Goal: Information Seeking & Learning: Learn about a topic

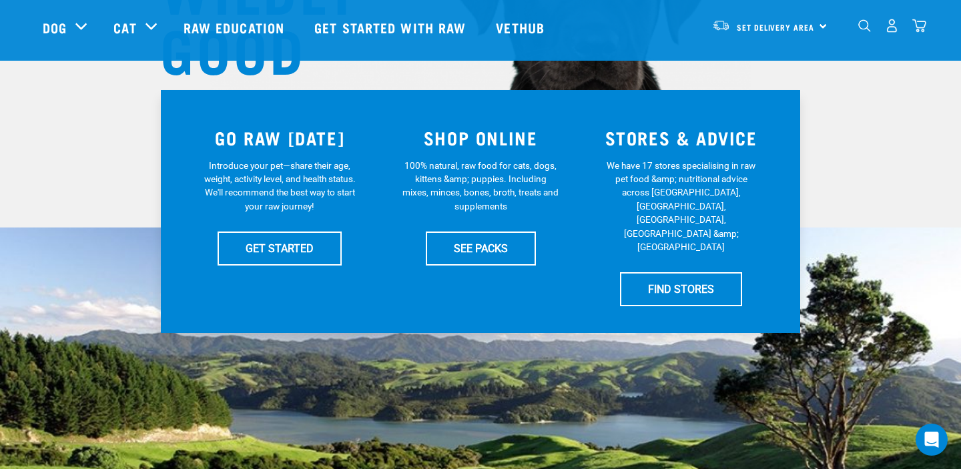
scroll to position [229, 0]
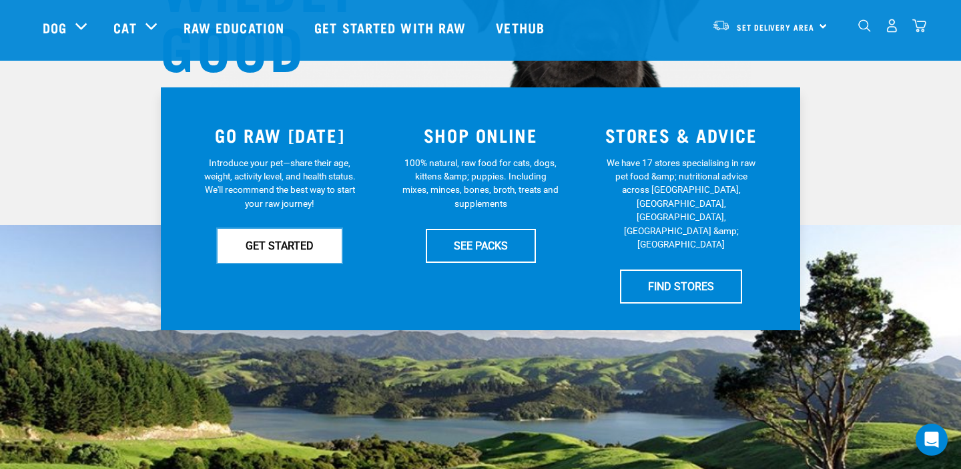
click at [286, 243] on link "GET STARTED" at bounding box center [280, 245] width 124 height 33
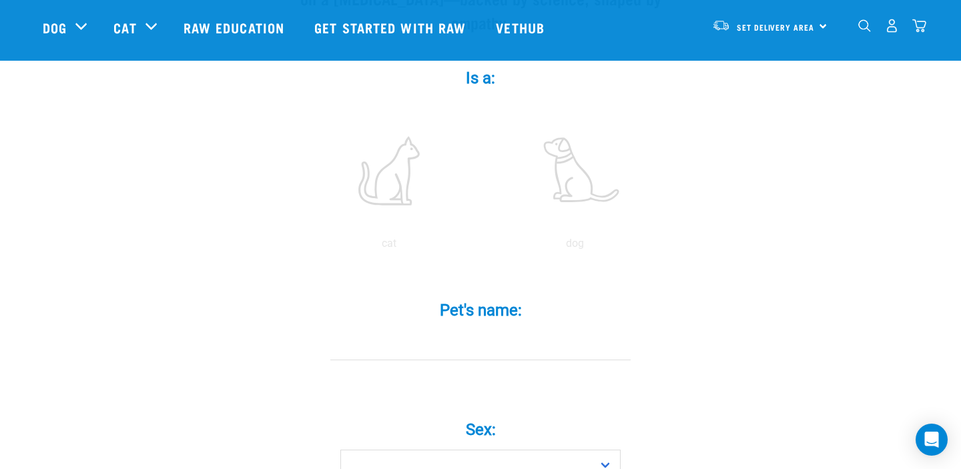
scroll to position [244, 0]
click at [573, 182] on label at bounding box center [575, 170] width 180 height 114
click at [482, 246] on input "radio" at bounding box center [482, 246] width 0 height 0
click at [482, 329] on input "Pet's name: *" at bounding box center [481, 344] width 300 height 30
type input "R"
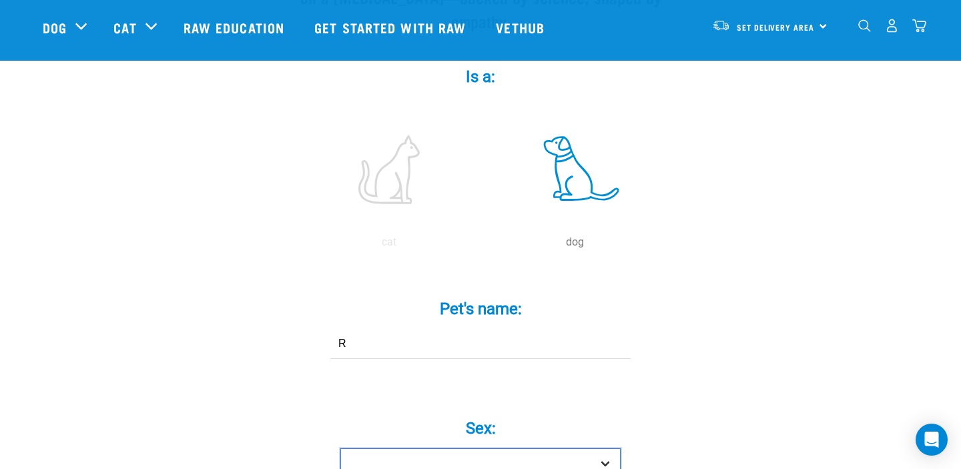
click at [499, 449] on select "Boy Girl" at bounding box center [481, 464] width 280 height 30
select select "girl"
click at [341, 449] on select "Boy Girl" at bounding box center [481, 464] width 280 height 30
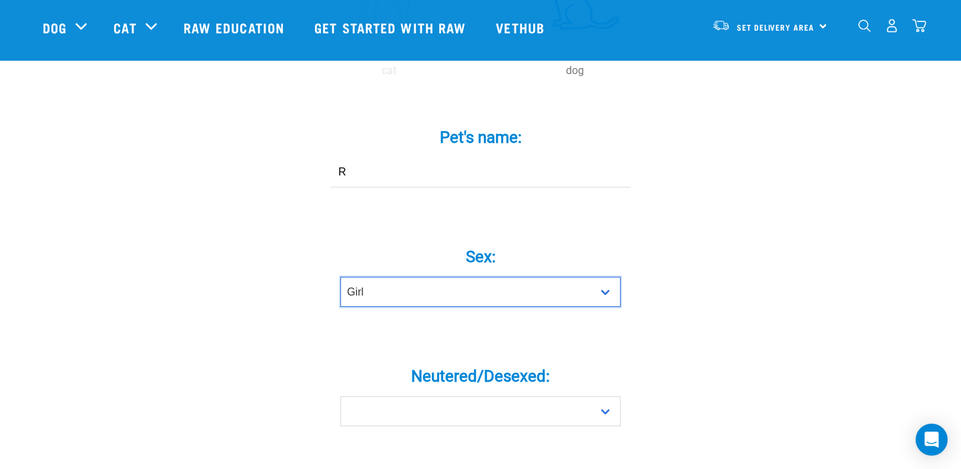
scroll to position [439, 0]
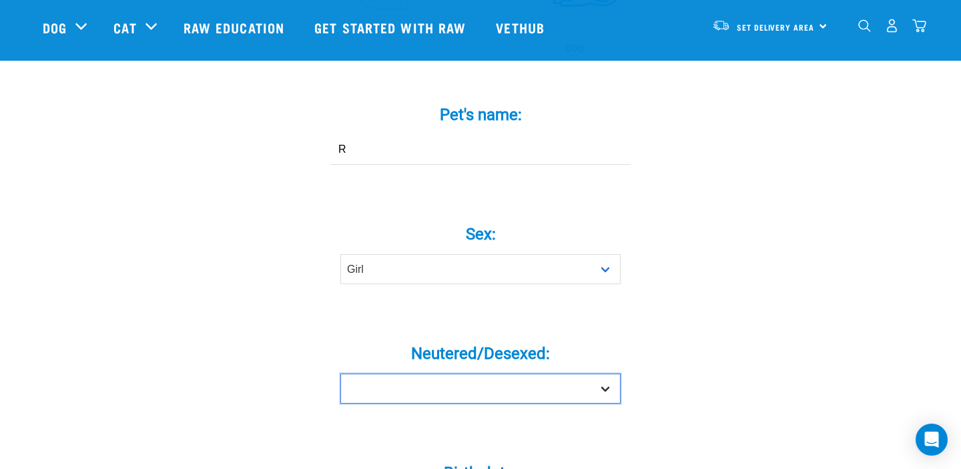
click at [499, 374] on select "Yes No" at bounding box center [481, 389] width 280 height 30
select select "yes"
click at [341, 374] on select "Yes No" at bounding box center [481, 389] width 280 height 30
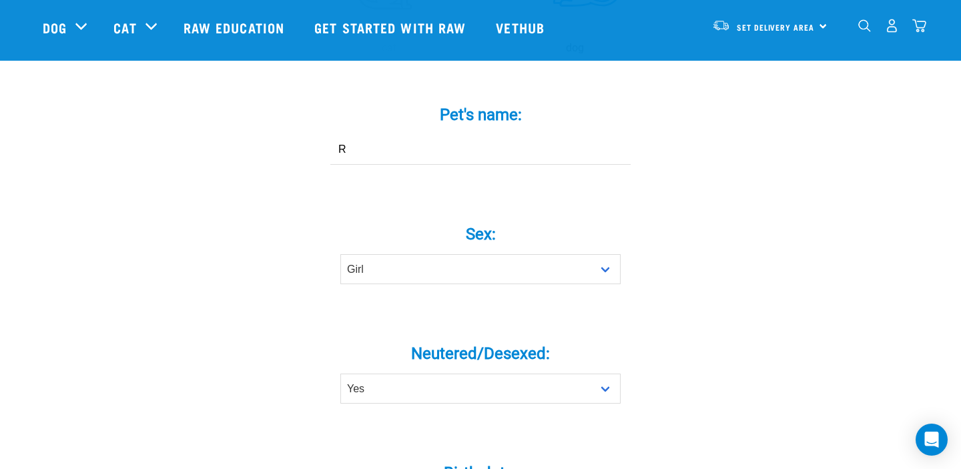
click at [518, 461] on label "Birth date: *" at bounding box center [480, 473] width 401 height 24
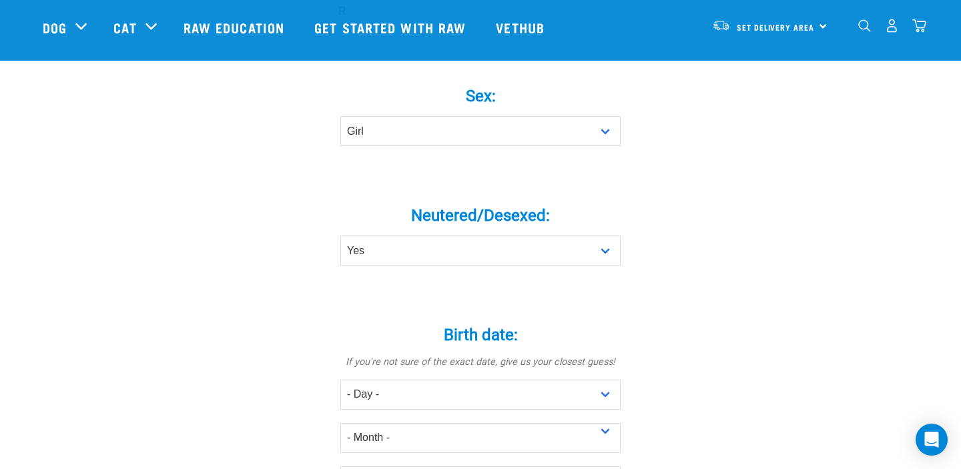
scroll to position [654, 0]
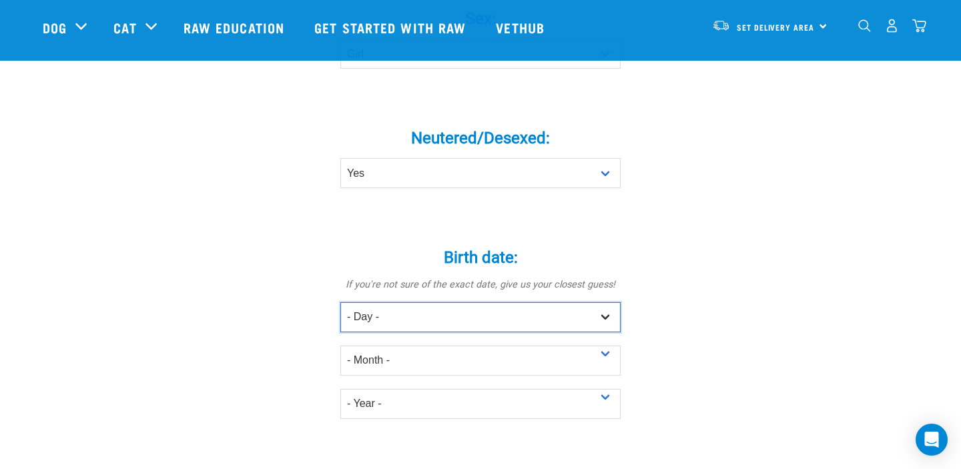
click at [492, 302] on select "- Day - 1 2 3 4 5 6 7 8 9 10 11 12 13 14 15 16 17 18 19 20 21 22 23 24 25 26 27" at bounding box center [481, 317] width 280 height 30
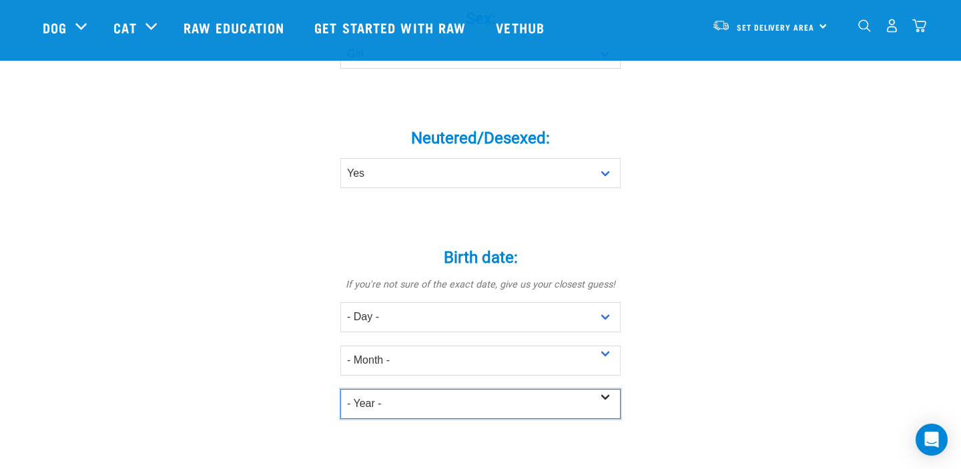
click at [499, 389] on select "- Year - 2025 2024 2023 2022 2021 2020 2019 2018 2017 2016 2015 2014 2013 2012" at bounding box center [481, 404] width 280 height 30
select select "2020"
click at [341, 389] on select "- Year - 2025 2024 2023 2022 2021 2020 2019 2018 2017 2016 2015 2014 2013 2012" at bounding box center [481, 404] width 280 height 30
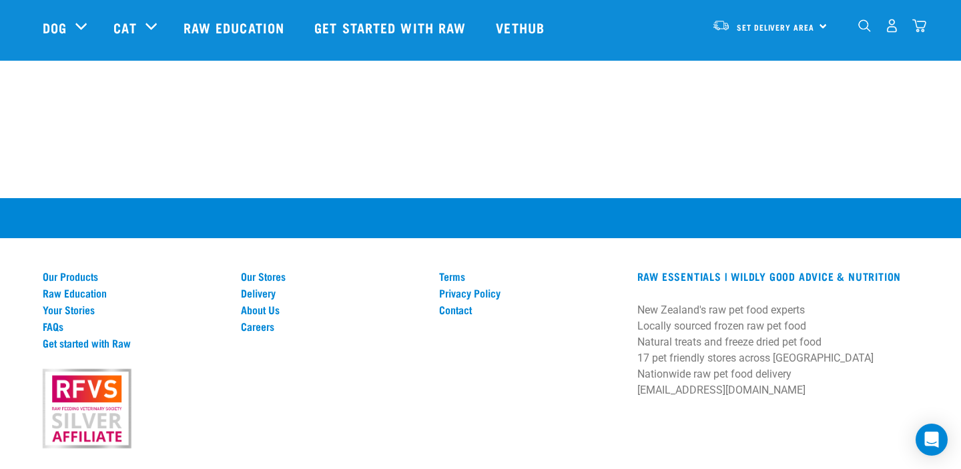
scroll to position [1908, 0]
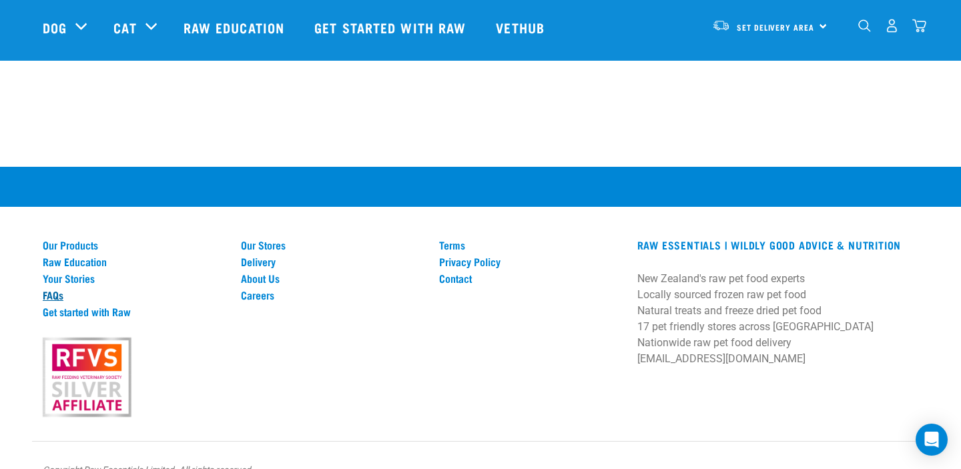
click at [56, 289] on link "FAQs" at bounding box center [134, 295] width 182 height 12
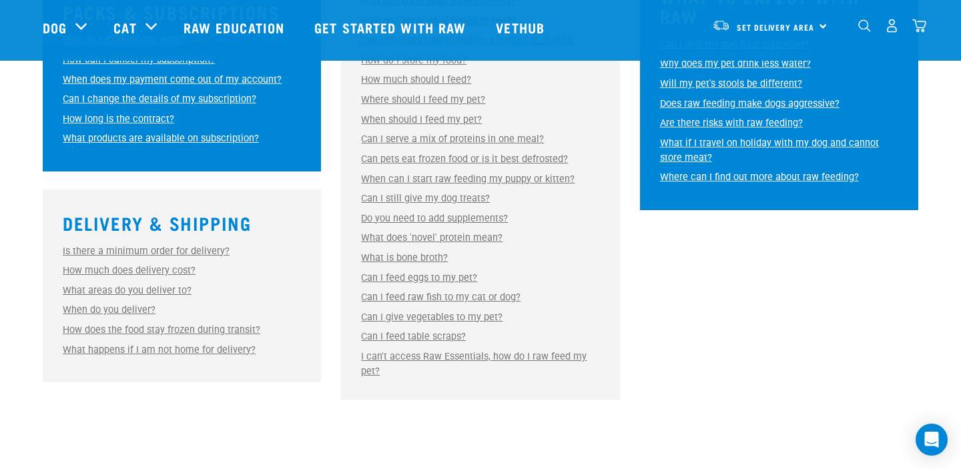
scroll to position [766, 0]
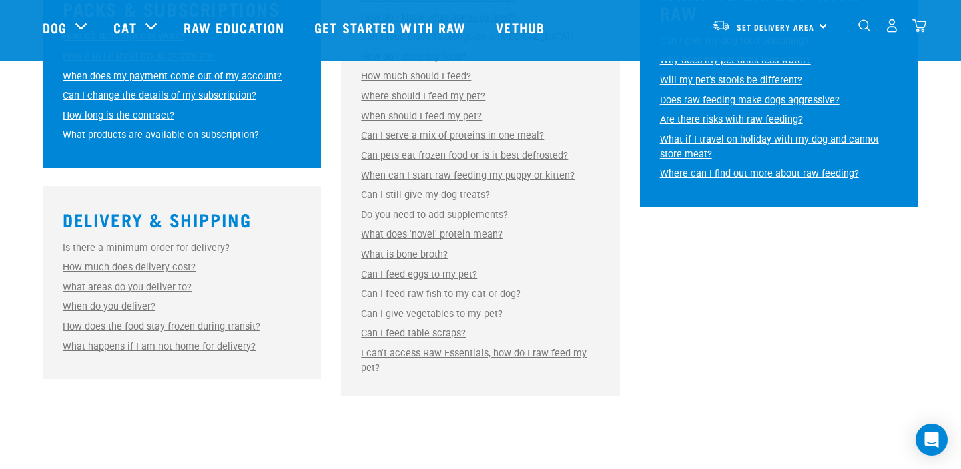
click at [487, 312] on link "Can I give vegetables to my pet?" at bounding box center [432, 313] width 142 height 11
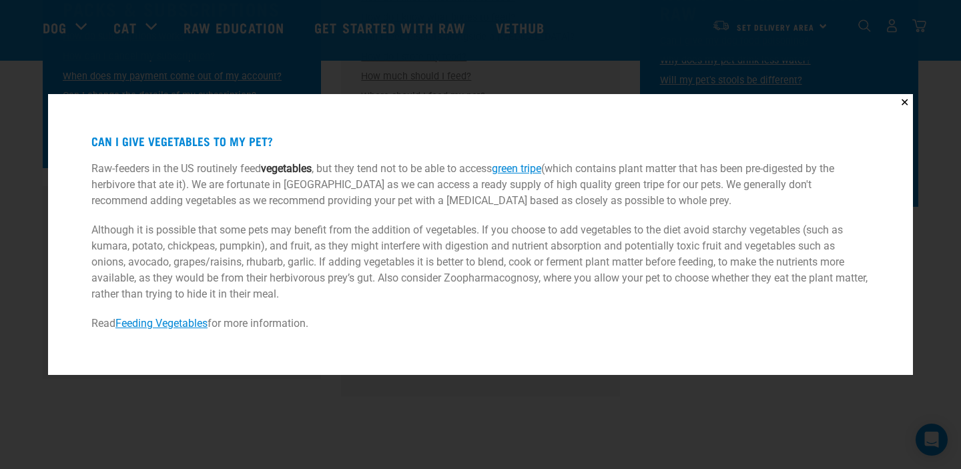
click at [470, 280] on p "Although it is possible that some pets may benefit from the addition of vegetab…" at bounding box center [480, 262] width 779 height 80
click at [556, 418] on div "✕ Can I give vegetables to my pet? Raw-feeders in the US routinely feed vegetab…" at bounding box center [480, 234] width 961 height 469
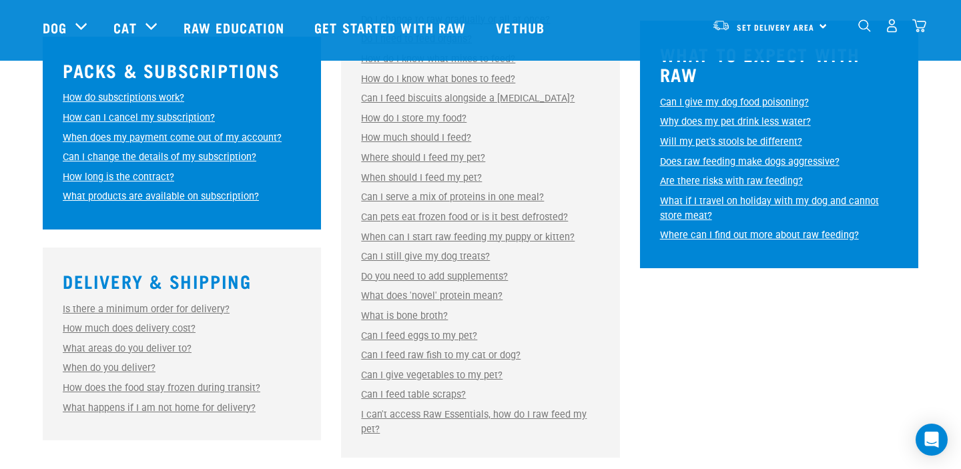
scroll to position [691, 0]
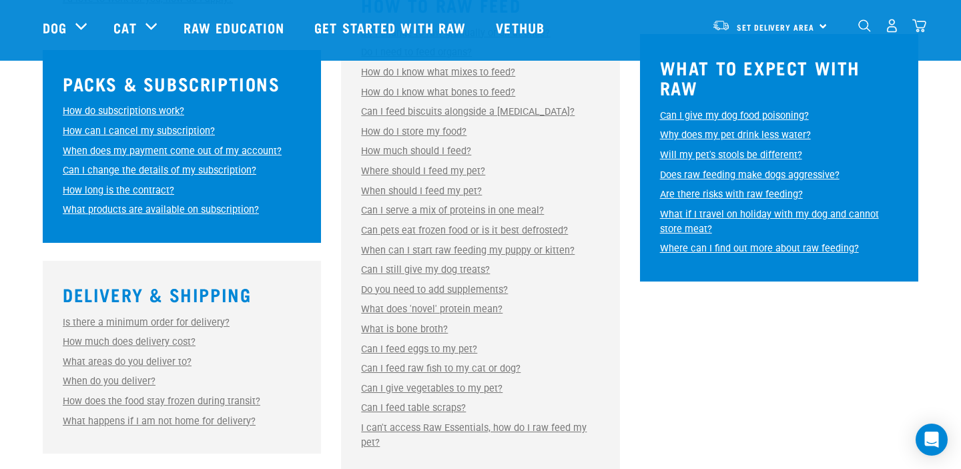
click at [455, 352] on link "Can I feed eggs to my pet?" at bounding box center [419, 349] width 116 height 11
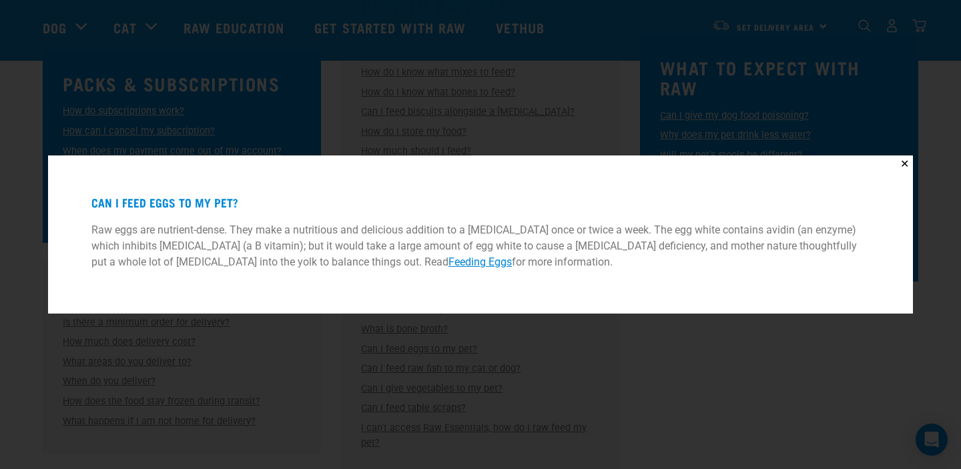
click at [628, 346] on div "✕ Can I feed eggs to my pet? Raw eggs are nutrient-dense. They make a nutritiou…" at bounding box center [480, 234] width 961 height 469
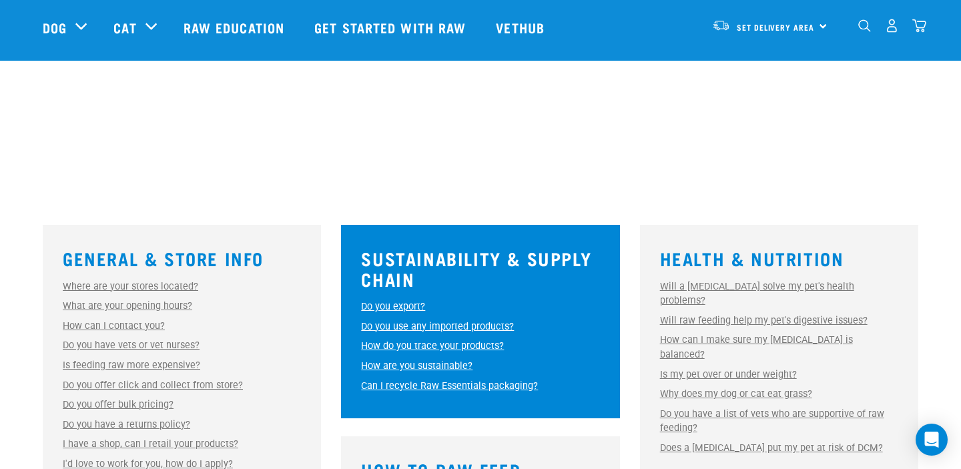
scroll to position [229, 0]
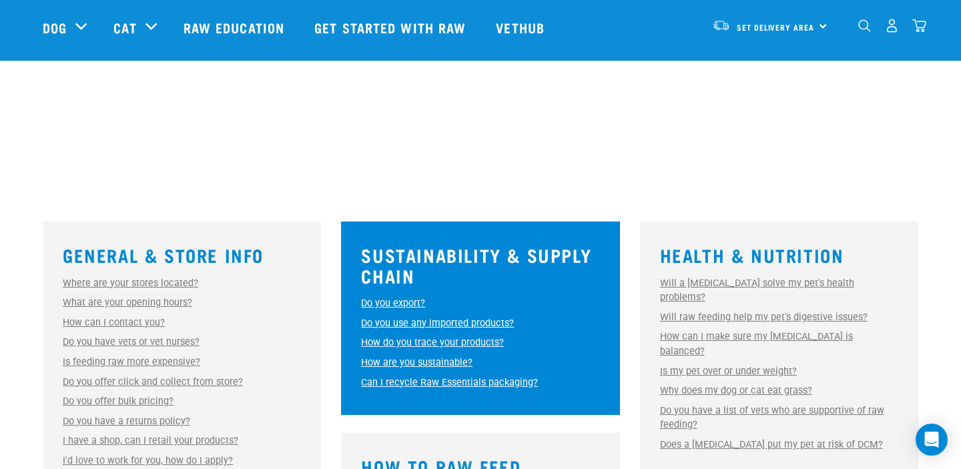
click at [694, 385] on link "Why does my dog or cat eat grass?" at bounding box center [736, 390] width 152 height 11
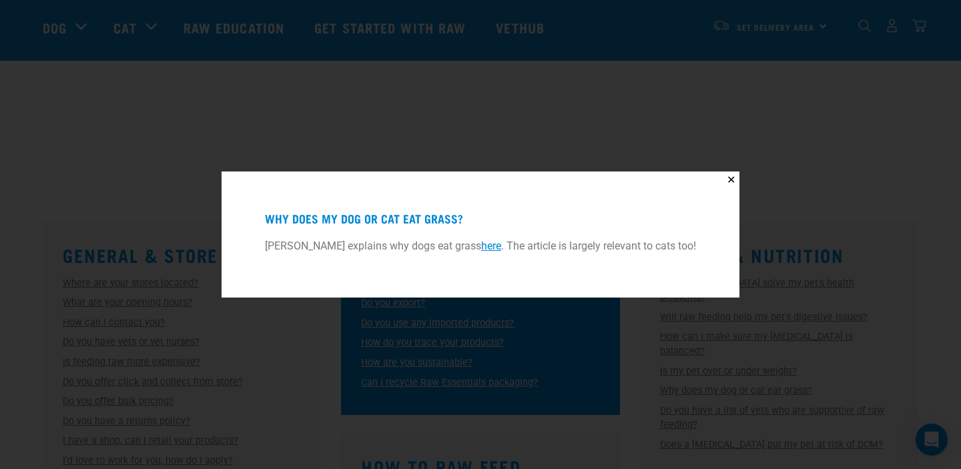
click at [489, 250] on link "here" at bounding box center [491, 246] width 20 height 13
click at [732, 186] on button "✕" at bounding box center [731, 180] width 17 height 17
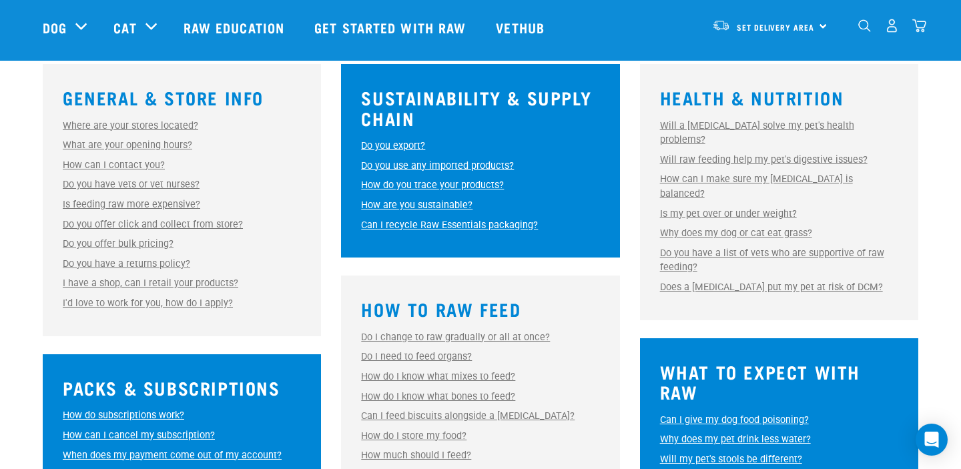
scroll to position [383, 0]
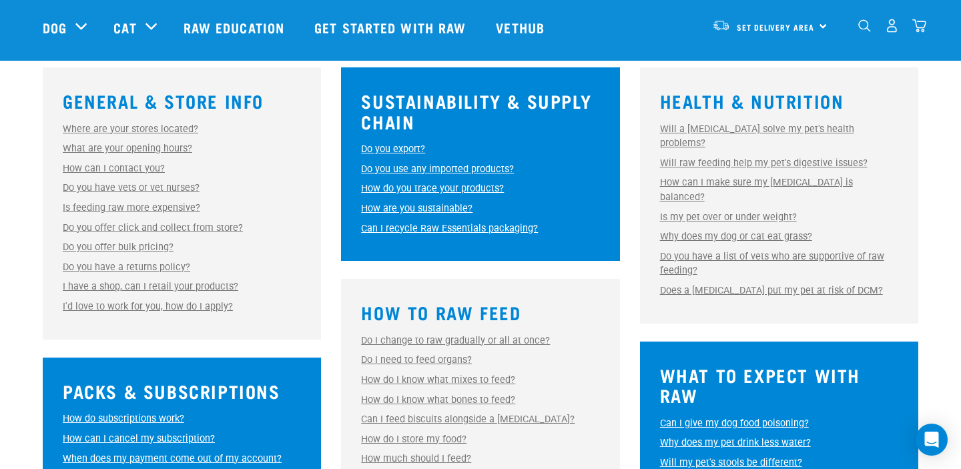
click at [156, 186] on link "Do you have vets or vet nurses?" at bounding box center [131, 187] width 137 height 11
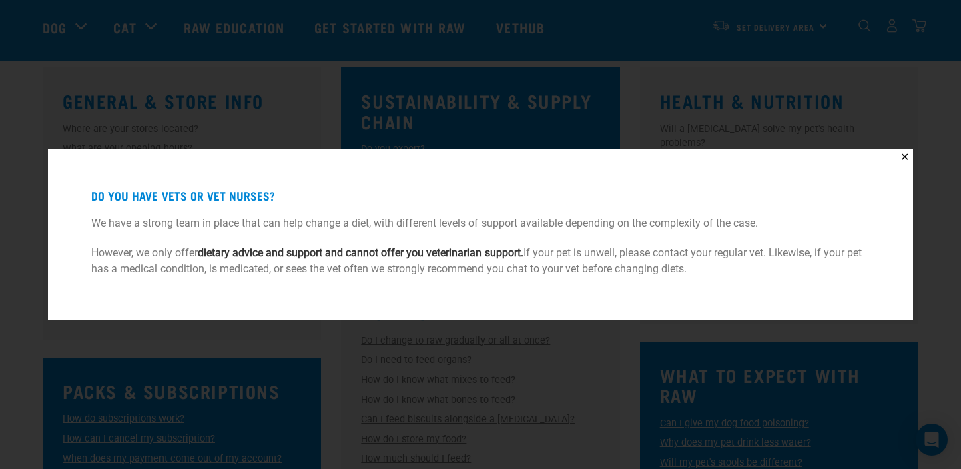
click at [122, 348] on div "✕ Do you have vets or vet nurses? We have a strong team in place that can help …" at bounding box center [480, 234] width 961 height 469
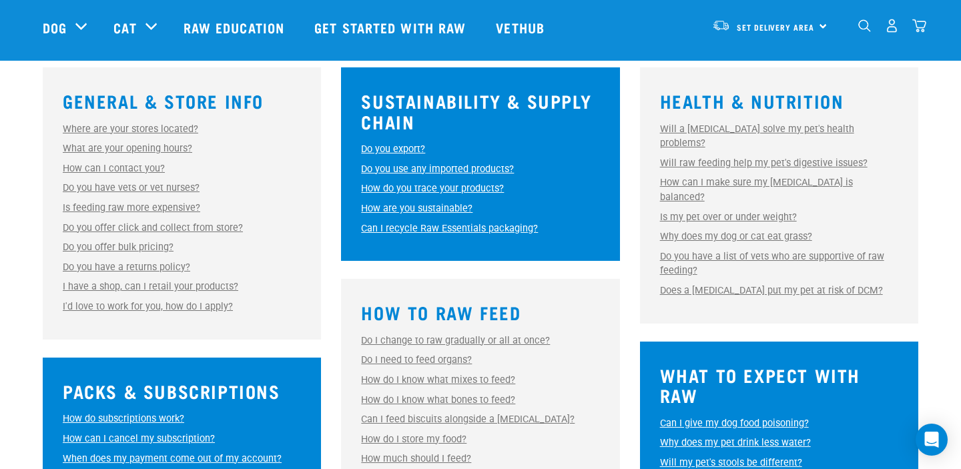
click at [126, 212] on link "Is feeding raw more expensive?" at bounding box center [132, 207] width 138 height 11
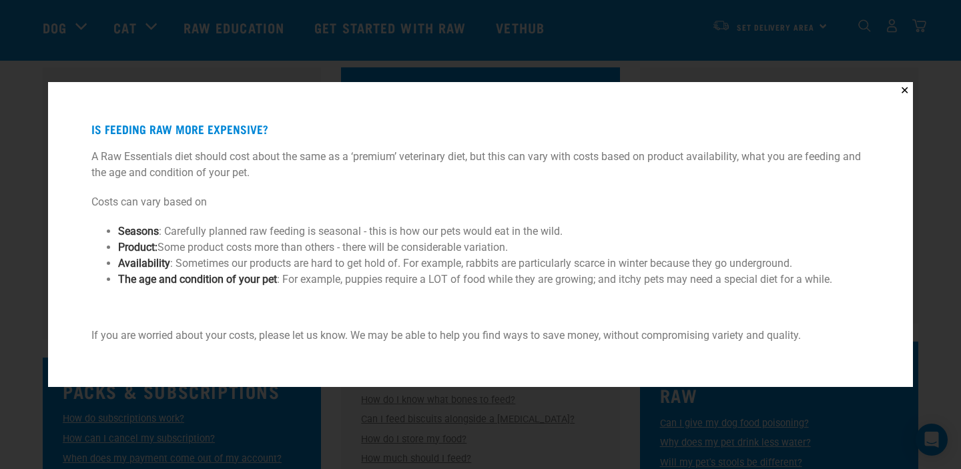
click at [39, 313] on div "✕ Is feeding raw more expensive? A Raw Essentials diet should cost about the sa…" at bounding box center [480, 234] width 961 height 469
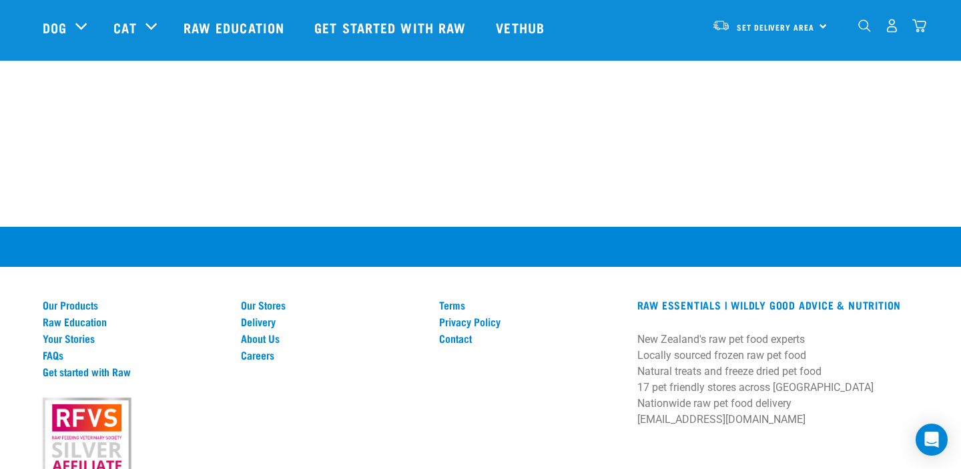
scroll to position [1394, 0]
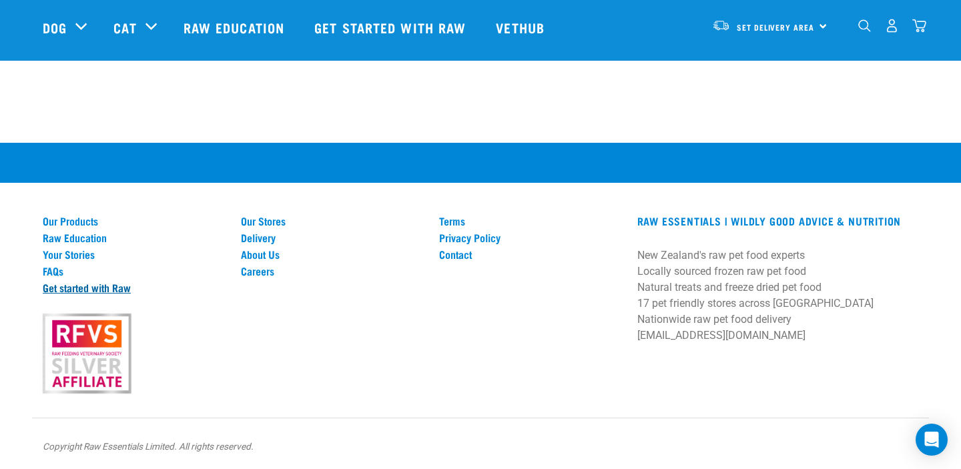
click at [90, 282] on link "Get started with Raw" at bounding box center [134, 288] width 182 height 12
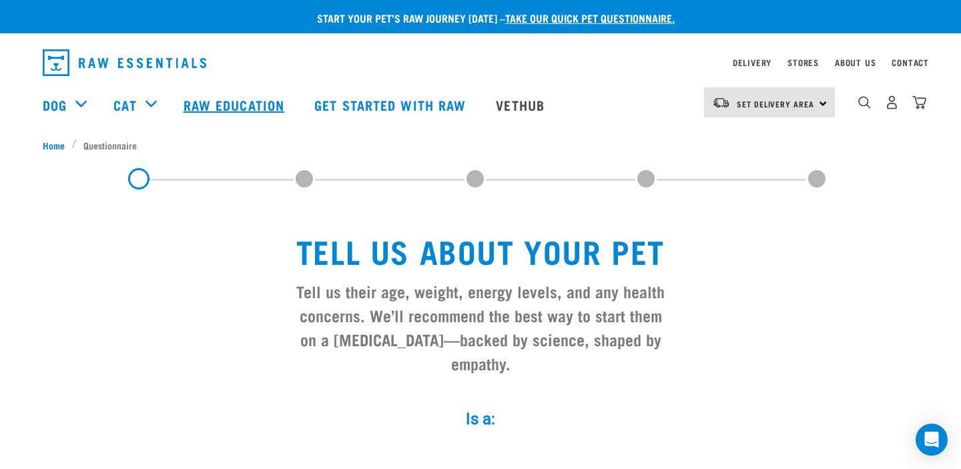
click at [227, 100] on link "Raw Education" at bounding box center [235, 104] width 131 height 53
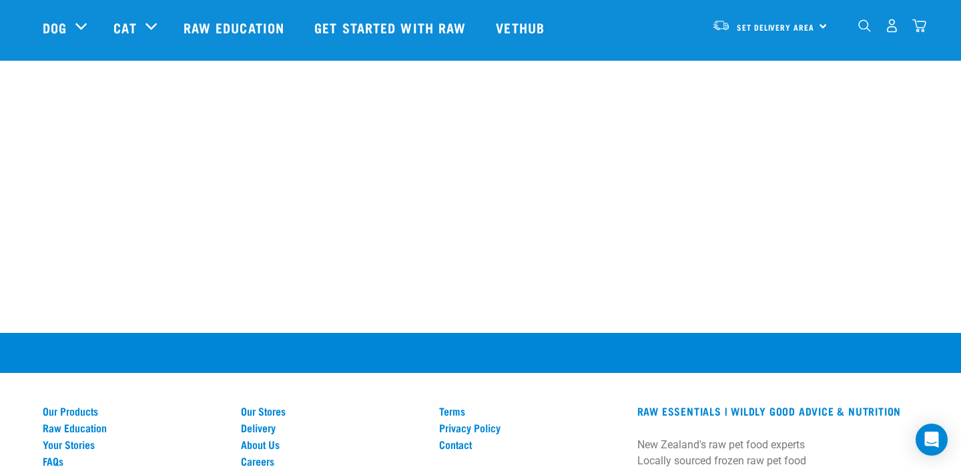
scroll to position [992, 0]
